Goal: Complete application form

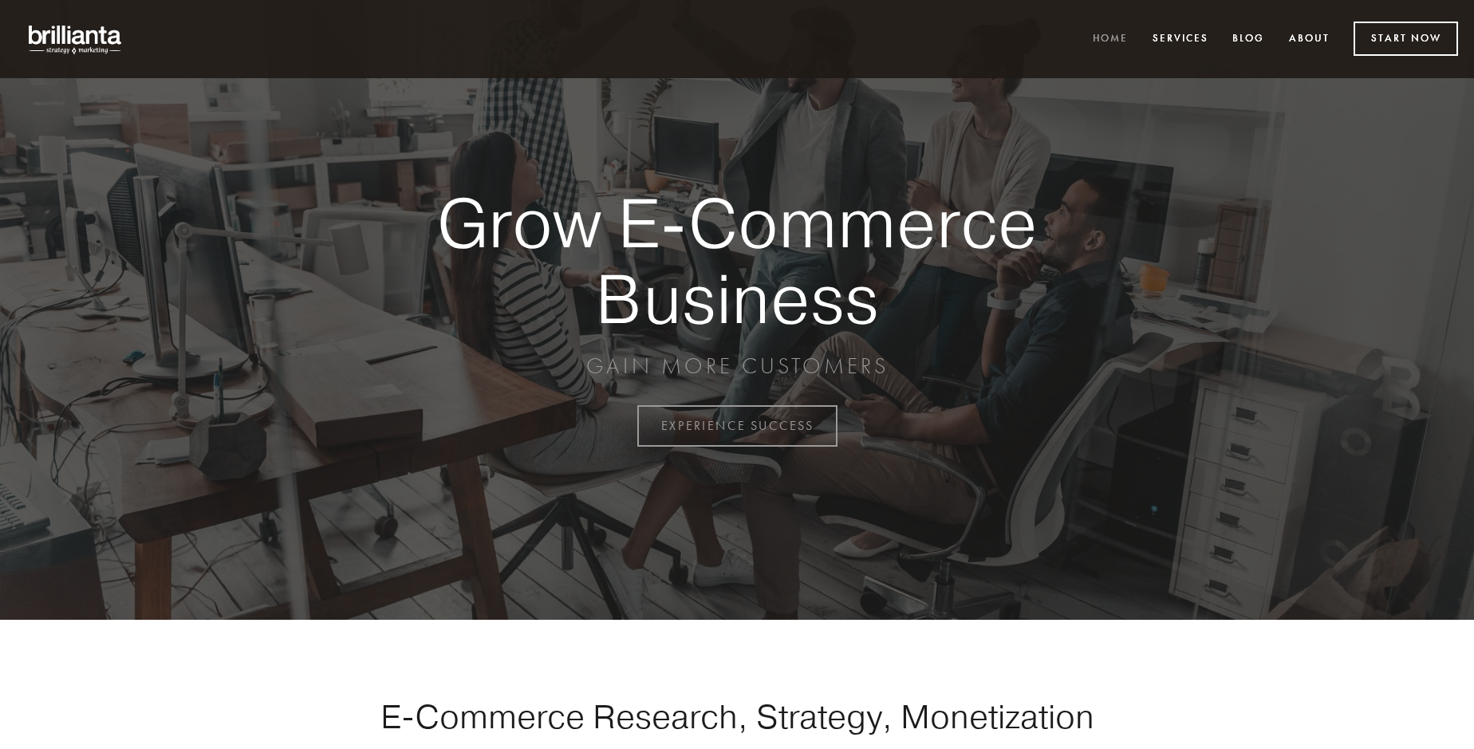
scroll to position [4182, 0]
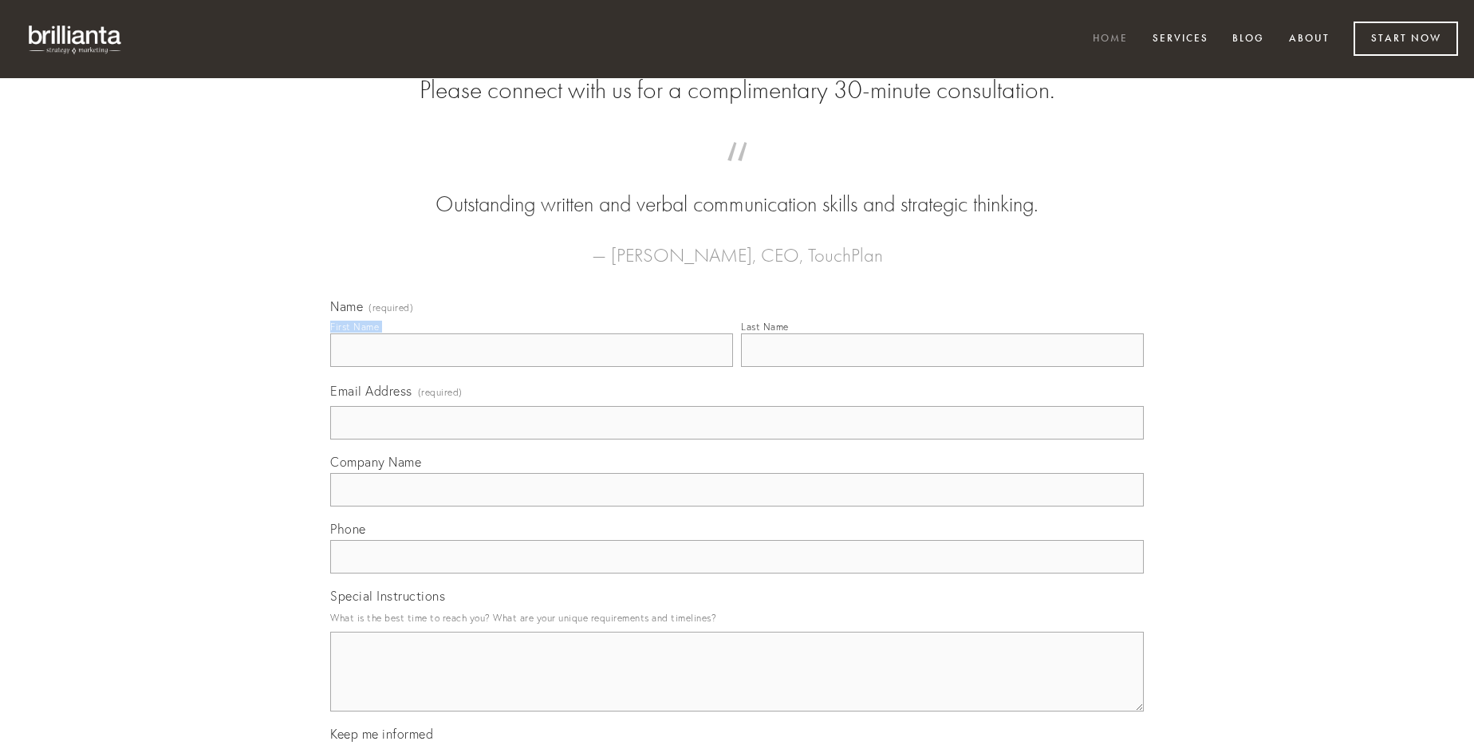
type input "[PERSON_NAME]"
click at [942, 367] on input "Last Name" at bounding box center [942, 350] width 403 height 34
type input "[PERSON_NAME]"
click at [737, 440] on input "Email Address (required)" at bounding box center [737, 423] width 814 height 34
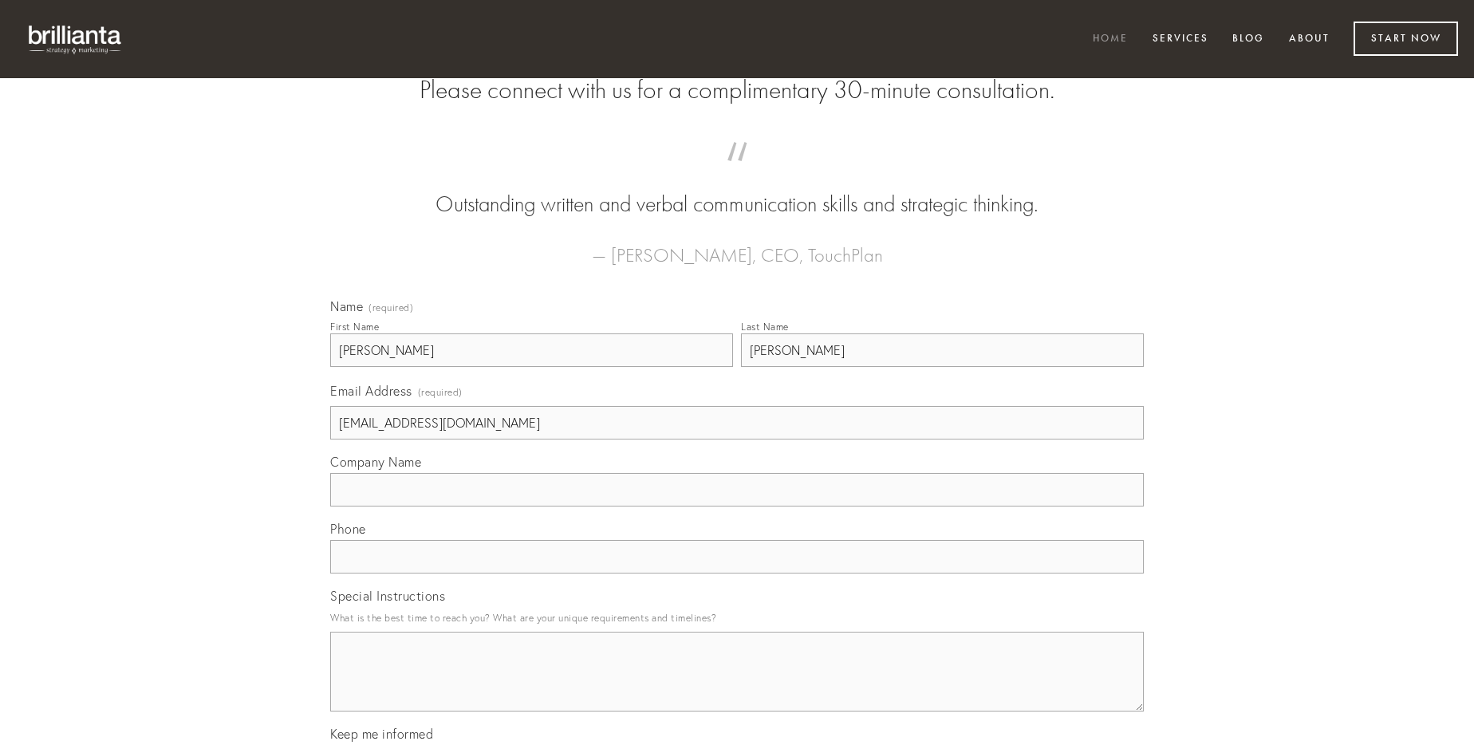
type input "[EMAIL_ADDRESS][DOMAIN_NAME]"
click at [737, 507] on input "Company Name" at bounding box center [737, 490] width 814 height 34
type input "et"
click at [737, 574] on input "text" at bounding box center [737, 557] width 814 height 34
click at [737, 686] on textarea "Special Instructions" at bounding box center [737, 672] width 814 height 80
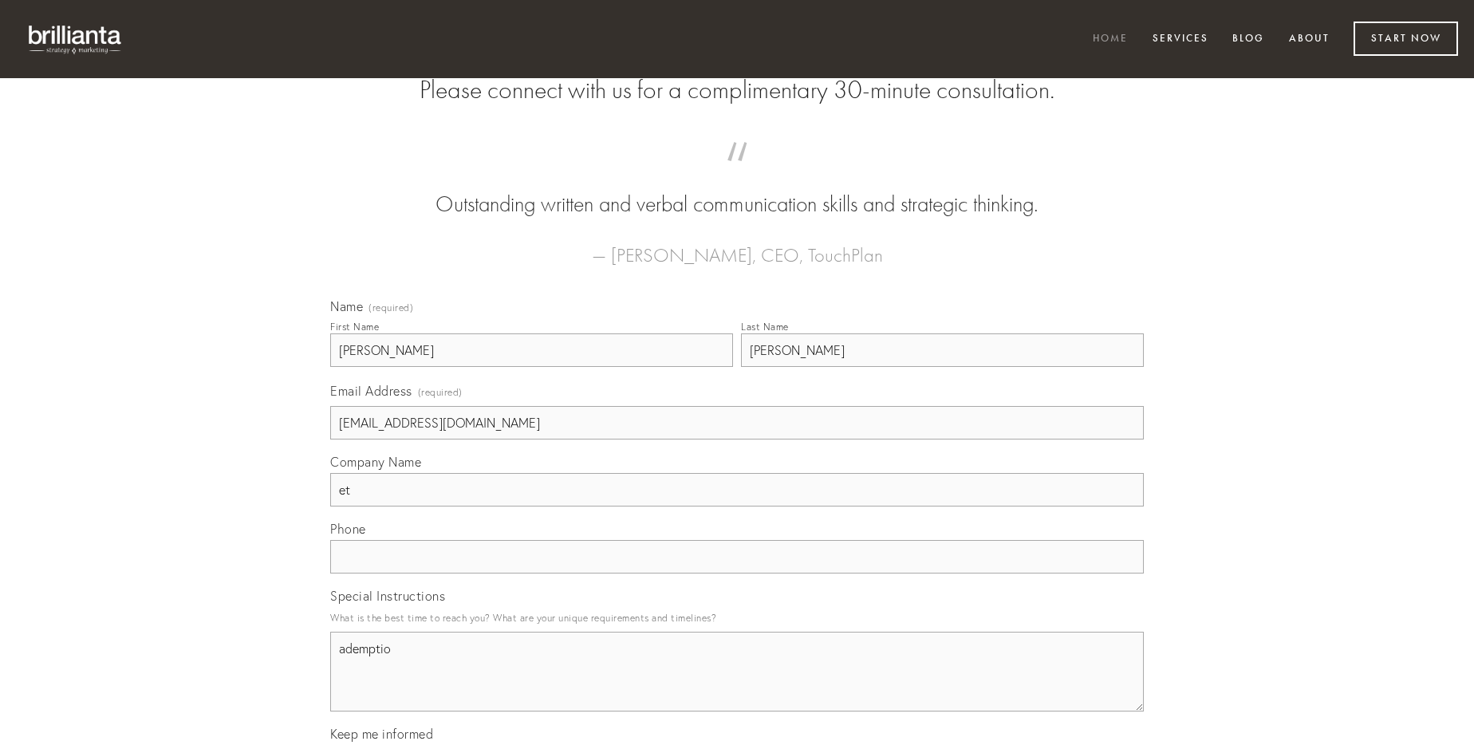
type textarea "ademptio"
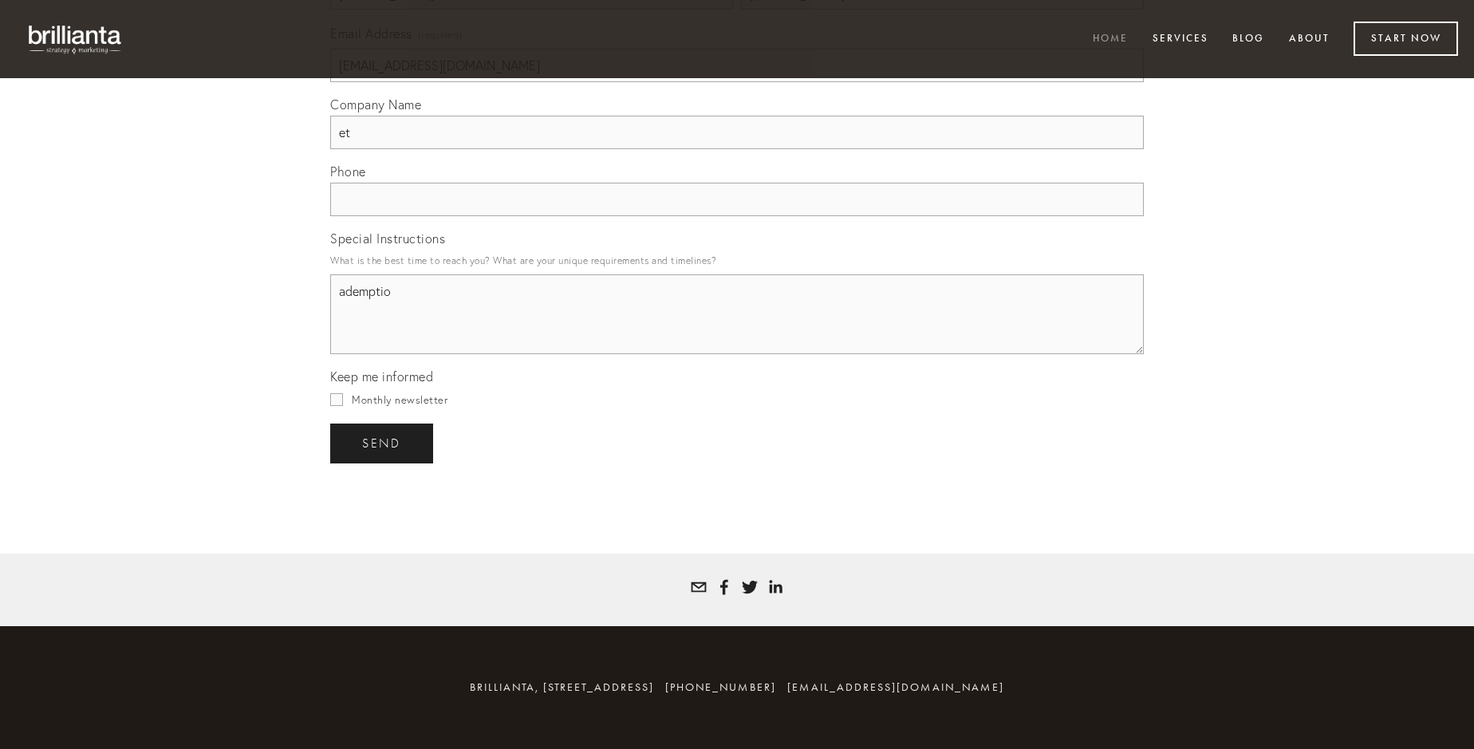
click at [383, 443] on span "send" at bounding box center [381, 443] width 39 height 14
